Goal: Information Seeking & Learning: Learn about a topic

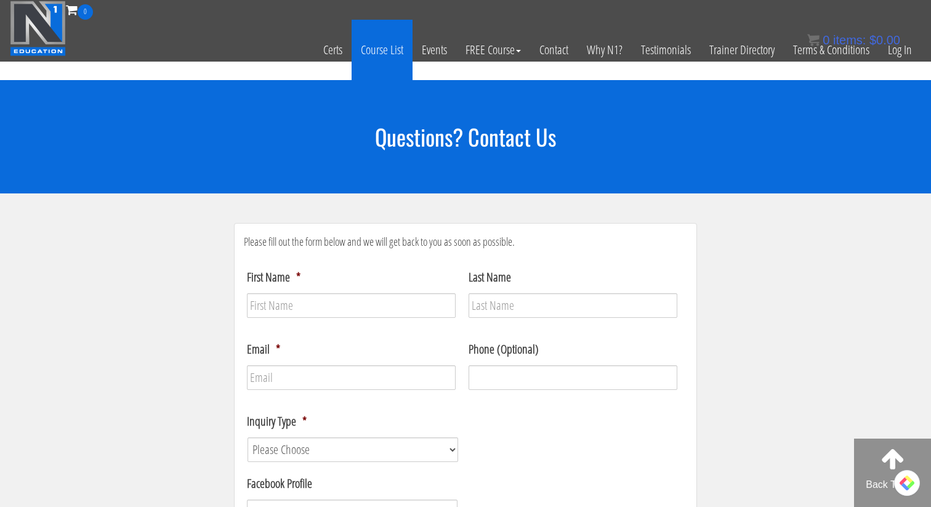
click at [375, 55] on link "Course List" at bounding box center [382, 50] width 61 height 60
click at [391, 52] on link "Course List" at bounding box center [382, 50] width 61 height 60
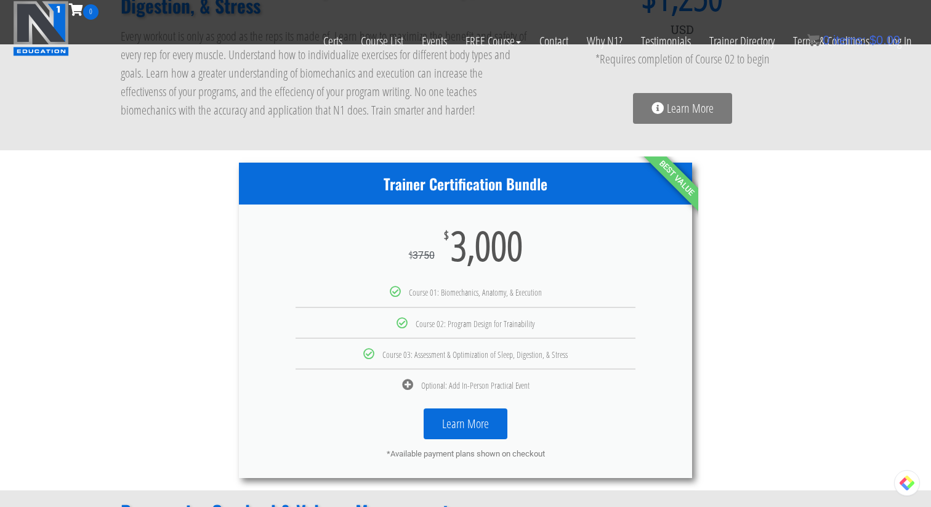
scroll to position [540, 0]
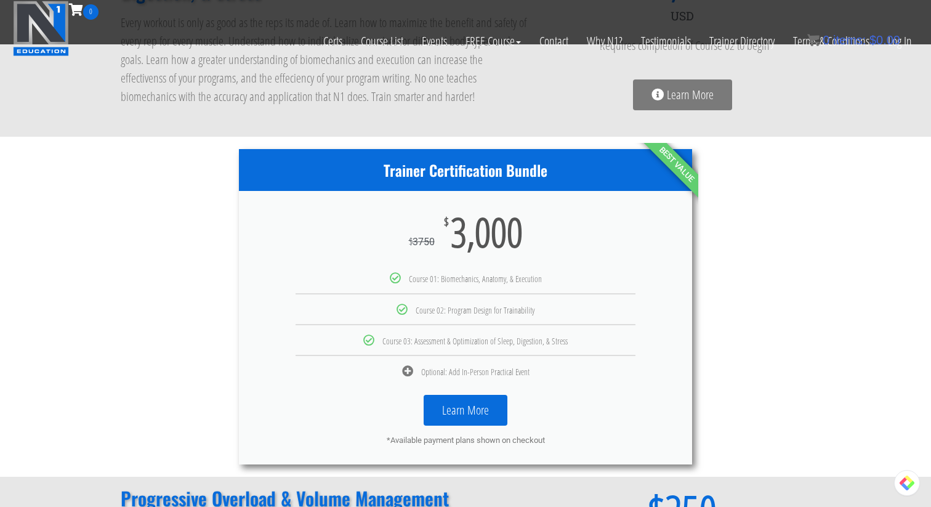
click at [408, 369] on icon at bounding box center [407, 370] width 11 height 11
click at [428, 403] on link "Learn More" at bounding box center [466, 410] width 84 height 31
